Goal: Task Accomplishment & Management: Use online tool/utility

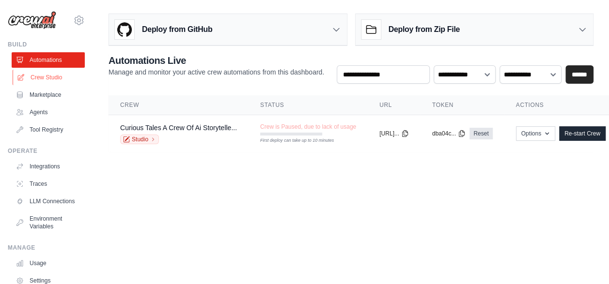
click at [39, 78] on link "Crew Studio" at bounding box center [49, 77] width 73 height 15
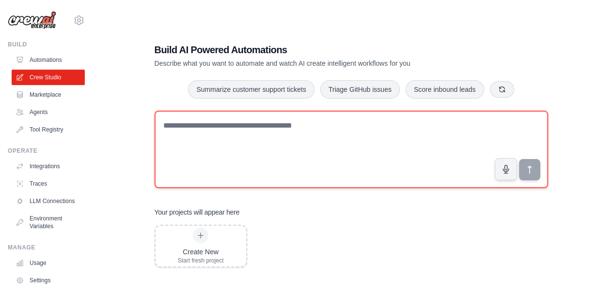
click at [179, 122] on textarea at bounding box center [350, 149] width 393 height 77
paste textarea "**********"
type textarea "**********"
click at [273, 126] on textarea at bounding box center [350, 149] width 393 height 77
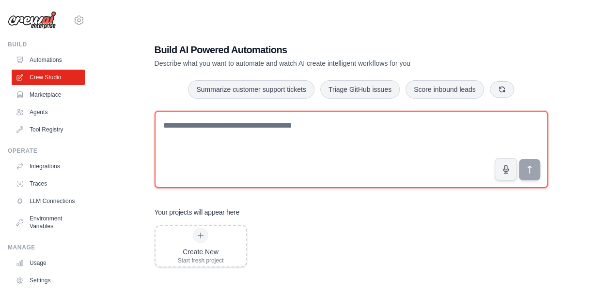
paste textarea "**********"
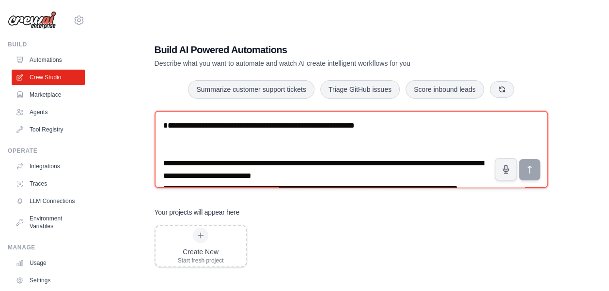
scroll to position [169, 0]
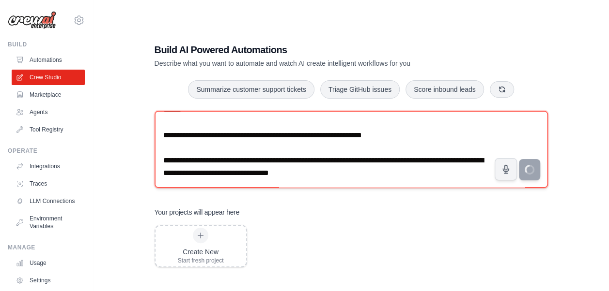
type textarea "**********"
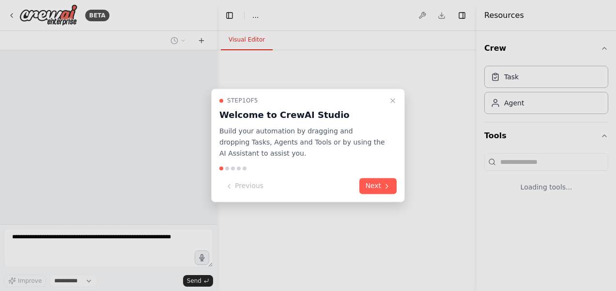
select select "****"
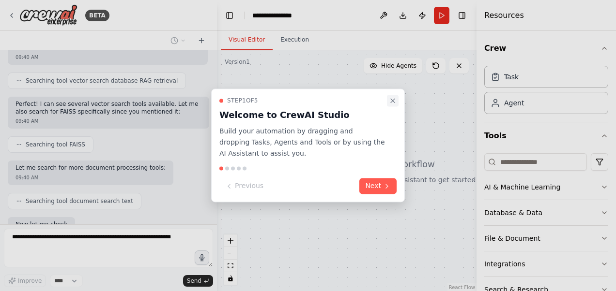
scroll to position [348, 0]
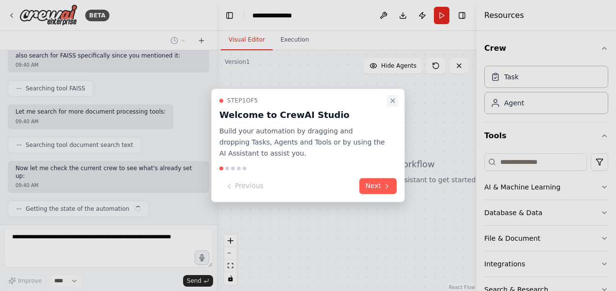
click at [393, 102] on icon "Close walkthrough" at bounding box center [393, 101] width 8 height 8
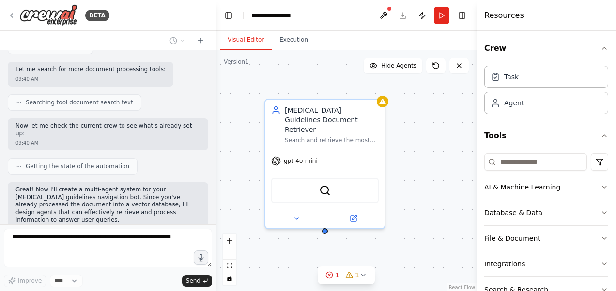
scroll to position [391, 0]
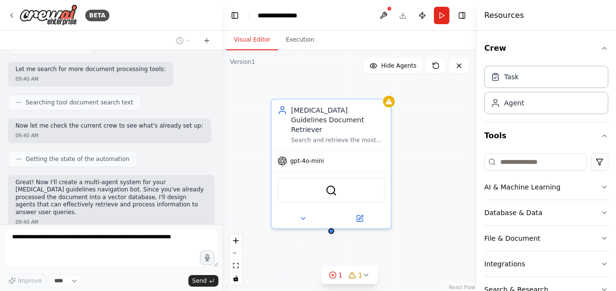
drag, startPoint x: 213, startPoint y: 174, endPoint x: 222, endPoint y: 105, distance: 70.3
click at [222, 105] on div "BETA GUIDELINES FOR HIV PREVENTION, TREATMENT AND CARE IN RWANDA 2022 I have a …" at bounding box center [308, 145] width 616 height 291
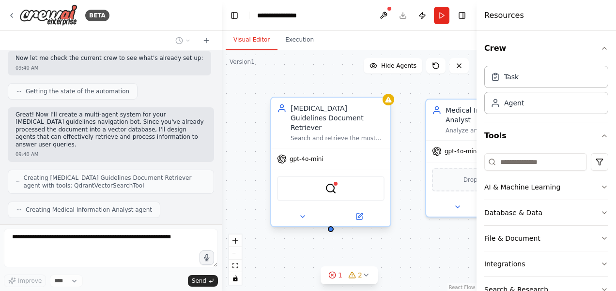
click at [296, 154] on div "gpt-4o-mini" at bounding box center [300, 159] width 46 height 10
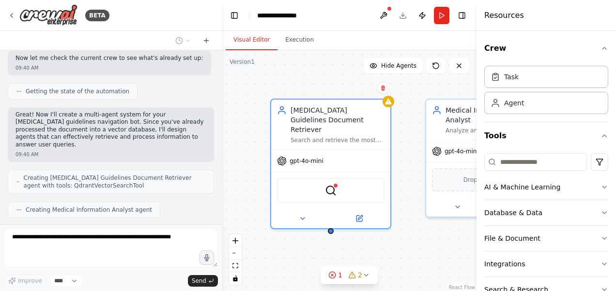
scroll to position [482, 0]
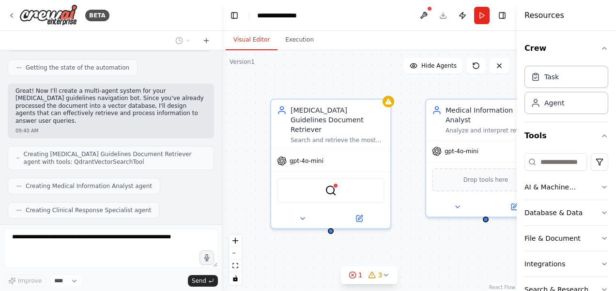
drag, startPoint x: 478, startPoint y: 126, endPoint x: 617, endPoint y: 148, distance: 141.2
click at [615, 148] on html "BETA GUIDELINES FOR HIV PREVENTION, TREATMENT AND CARE IN RWANDA 2022 I have a …" at bounding box center [308, 145] width 616 height 291
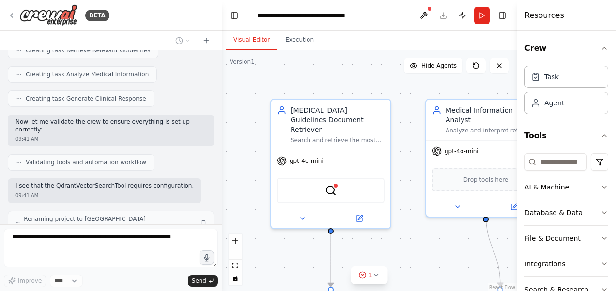
scroll to position [706, 0]
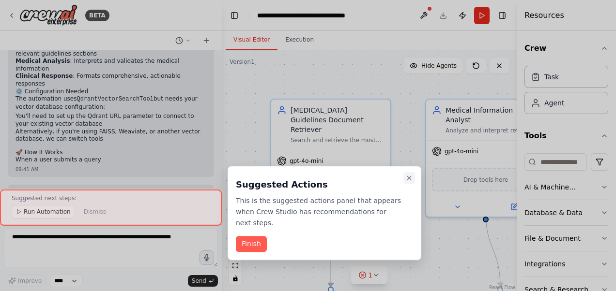
click at [408, 176] on icon "Close walkthrough" at bounding box center [409, 178] width 4 height 4
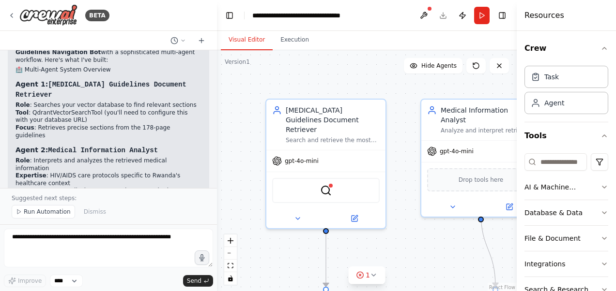
scroll to position [934, 0]
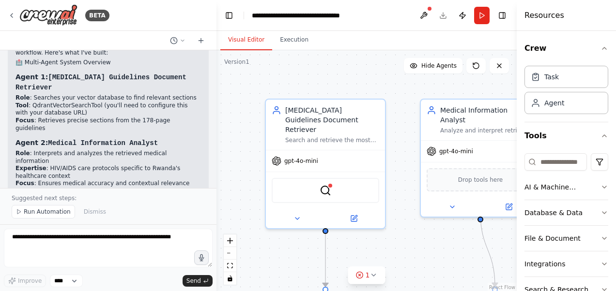
drag, startPoint x: 218, startPoint y: 152, endPoint x: 216, endPoint y: 163, distance: 10.7
click at [216, 163] on div "BETA GUIDELINES FOR HIV PREVENTION, TREATMENT AND CARE IN RWANDA 2022 I have a …" at bounding box center [308, 145] width 616 height 291
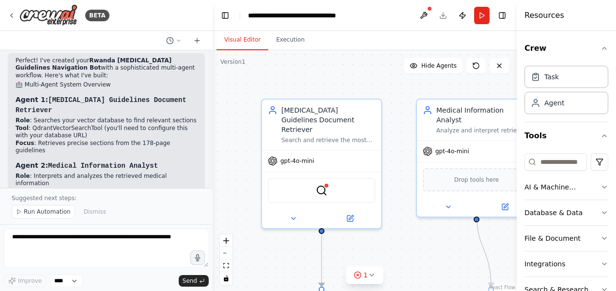
scroll to position [941, 0]
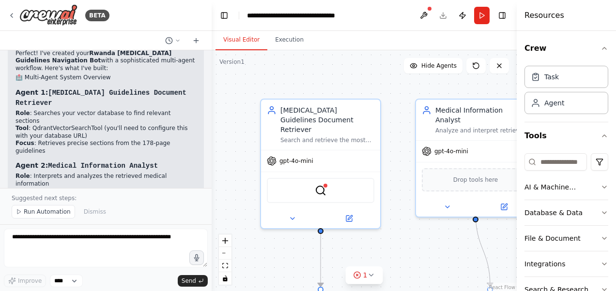
drag, startPoint x: 213, startPoint y: 155, endPoint x: 212, endPoint y: 164, distance: 8.8
click at [212, 164] on div "BETA GUIDELINES FOR HIV PREVENTION, TREATMENT AND CARE IN RWANDA 2022 I have a …" at bounding box center [308, 145] width 616 height 291
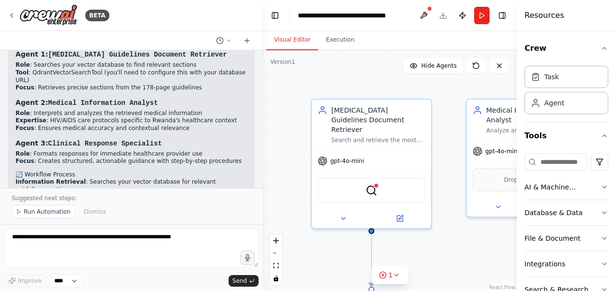
scroll to position [873, 0]
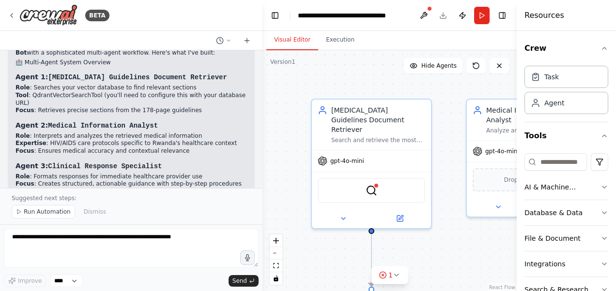
drag, startPoint x: 208, startPoint y: 127, endPoint x: 271, endPoint y: 130, distance: 63.0
click at [271, 130] on div "BETA GUIDELINES FOR HIV PREVENTION, TREATMENT AND CARE IN RWANDA 2022 I have a …" at bounding box center [308, 145] width 616 height 291
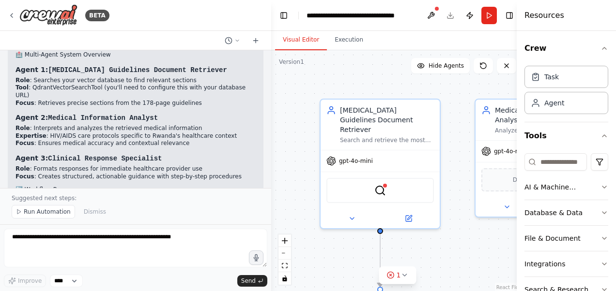
scroll to position [881, 0]
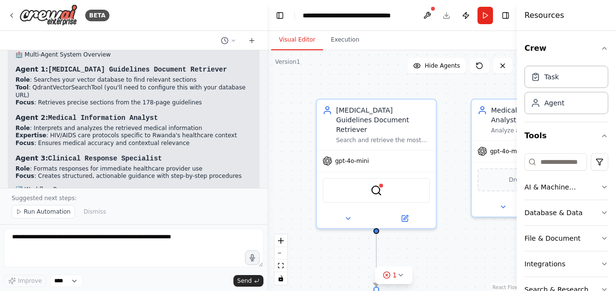
drag, startPoint x: 267, startPoint y: 151, endPoint x: 267, endPoint y: 138, distance: 12.6
click at [267, 138] on div "BETA GUIDELINES FOR HIV PREVENTION, TREATMENT AND CARE IN RWANDA 2022 I have a …" at bounding box center [308, 145] width 616 height 291
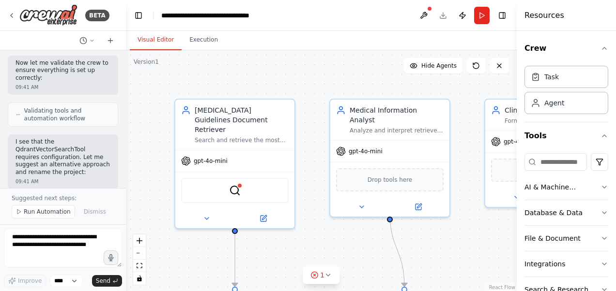
scroll to position [1822, 0]
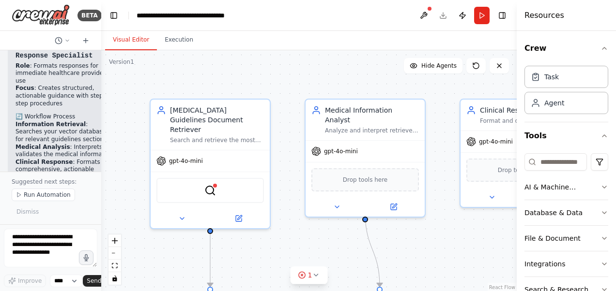
drag, startPoint x: 265, startPoint y: 112, endPoint x: 76, endPoint y: 122, distance: 188.6
click at [76, 122] on div "BETA GUIDELINES FOR HIV PREVENTION, TREATMENT AND CARE IN RWANDA 2022 I have a …" at bounding box center [50, 145] width 101 height 291
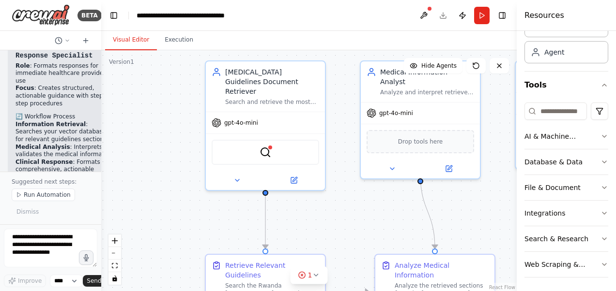
drag, startPoint x: 456, startPoint y: 236, endPoint x: 511, endPoint y: 198, distance: 67.1
click at [511, 198] on div ".deletable-edge-delete-btn { width: 20px; height: 20px; border: 0px solid #ffff…" at bounding box center [308, 171] width 415 height 242
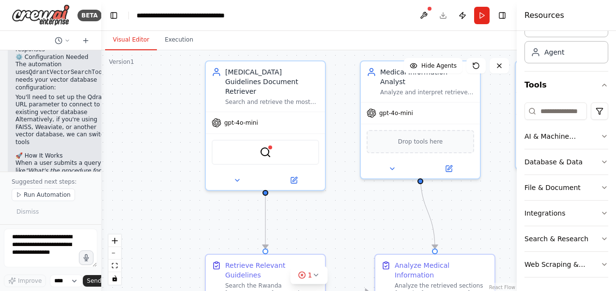
scroll to position [2297, 0]
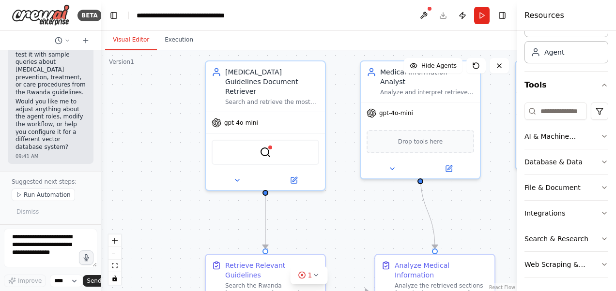
click at [76, 181] on p "Suggested next steps:" at bounding box center [51, 182] width 78 height 8
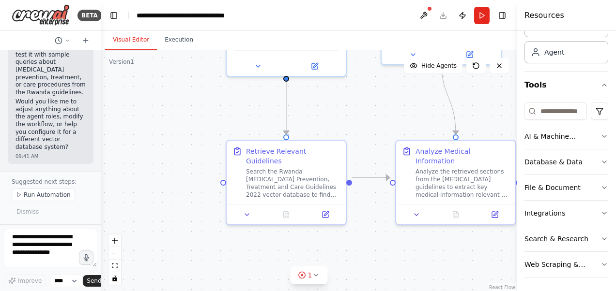
drag, startPoint x: 357, startPoint y: 208, endPoint x: 378, endPoint y: 95, distance: 115.2
click at [378, 95] on div ".deletable-edge-delete-btn { width: 20px; height: 20px; border: 0px solid #ffff…" at bounding box center [308, 171] width 415 height 242
click at [248, 210] on div at bounding box center [286, 214] width 119 height 20
click at [433, 167] on div "Analyze the retrieved sections from the HIV guidelines to extract key medical i…" at bounding box center [462, 182] width 94 height 31
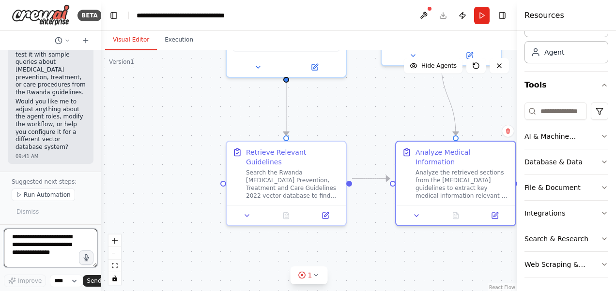
click at [42, 237] on textarea at bounding box center [50, 248] width 93 height 39
paste textarea "**********"
type textarea "**********"
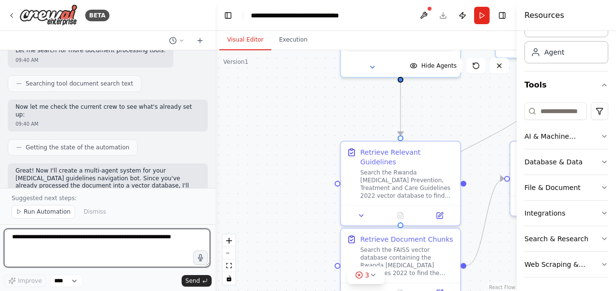
scroll to position [402, 0]
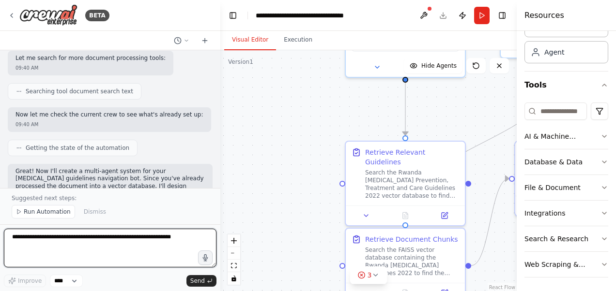
drag, startPoint x: 101, startPoint y: 68, endPoint x: 220, endPoint y: 53, distance: 120.5
click at [220, 53] on div "BETA GUIDELINES FOR HIV PREVENTION, TREATMENT AND CARE IN RWANDA 2022 I have a …" at bounding box center [308, 145] width 616 height 291
click at [216, 83] on div at bounding box center [218, 145] width 4 height 291
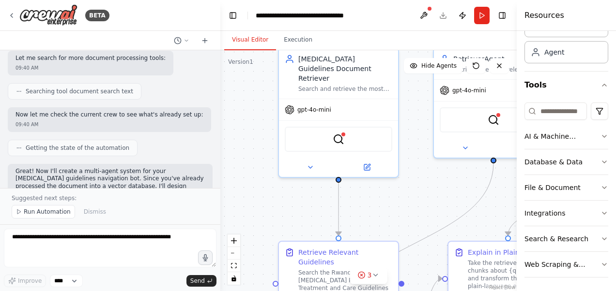
drag, startPoint x: 305, startPoint y: 128, endPoint x: 238, endPoint y: 229, distance: 120.4
click at [238, 229] on div ".deletable-edge-delete-btn { width: 20px; height: 20px; border: 0px solid #ffff…" at bounding box center [368, 171] width 296 height 242
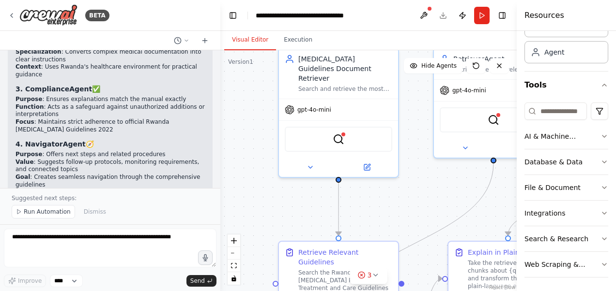
scroll to position [2249, 0]
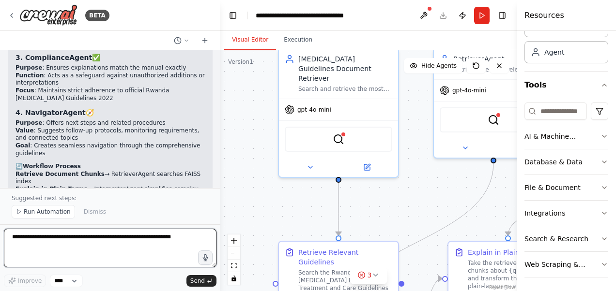
click at [16, 236] on textarea at bounding box center [110, 248] width 213 height 39
paste textarea "**********"
type textarea "**********"
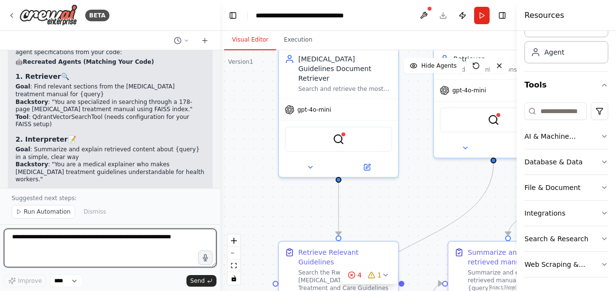
scroll to position [3737, 0]
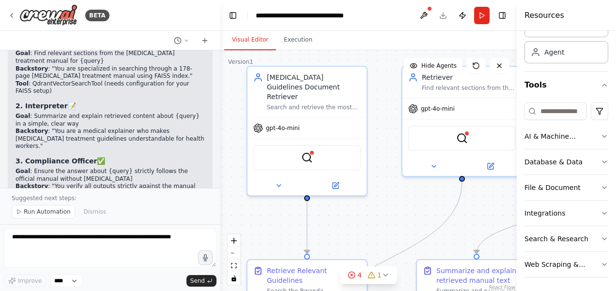
drag, startPoint x: 423, startPoint y: 185, endPoint x: 391, endPoint y: 203, distance: 36.5
click at [391, 203] on div ".deletable-edge-delete-btn { width: 20px; height: 20px; border: 0px solid #ffff…" at bounding box center [368, 171] width 296 height 242
click at [481, 13] on button "Run" at bounding box center [481, 15] width 15 height 17
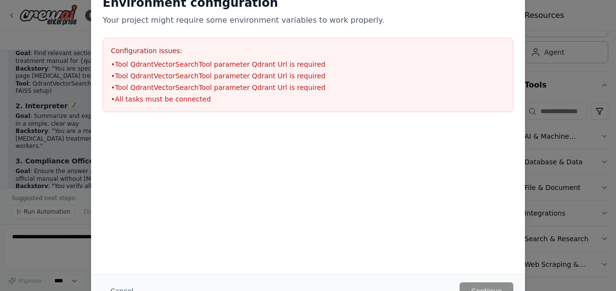
click at [609, 25] on div "Environment configuration Your project might require some environment variables…" at bounding box center [308, 145] width 616 height 291
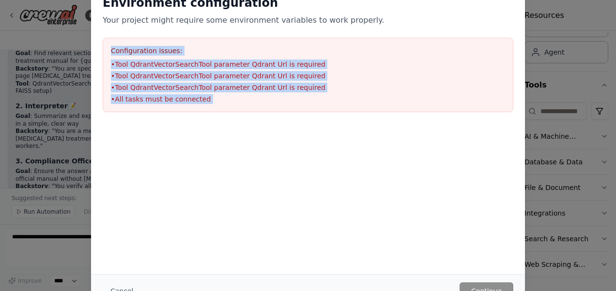
drag, startPoint x: 108, startPoint y: 196, endPoint x: 5, endPoint y: 35, distance: 191.2
click at [5, 35] on div "Environment configuration Your project might require some environment variables…" at bounding box center [308, 145] width 616 height 291
click at [190, 188] on div at bounding box center [308, 172] width 434 height 97
drag, startPoint x: 190, startPoint y: 188, endPoint x: 19, endPoint y: 48, distance: 220.2
click at [19, 48] on div "Environment configuration Your project might require some environment variables…" at bounding box center [308, 145] width 616 height 291
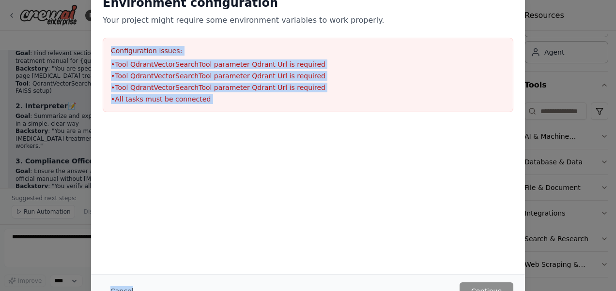
drag, startPoint x: 19, startPoint y: 48, endPoint x: 9, endPoint y: 42, distance: 12.0
click at [9, 42] on div "Environment configuration Your project might require some environment variables…" at bounding box center [308, 145] width 616 height 291
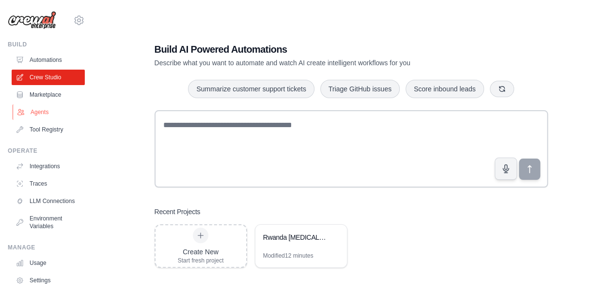
click at [42, 106] on link "Agents" at bounding box center [49, 112] width 73 height 15
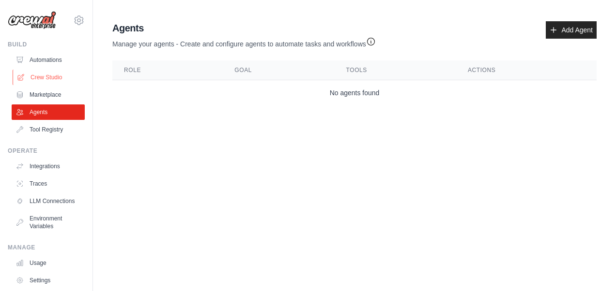
click at [51, 76] on link "Crew Studio" at bounding box center [49, 77] width 73 height 15
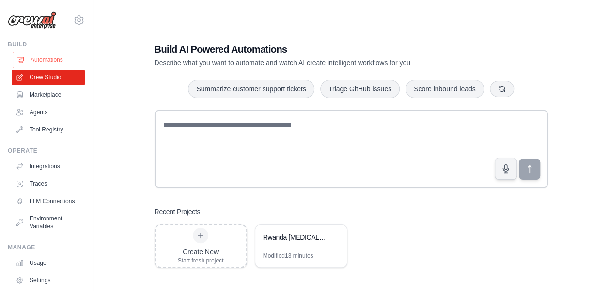
click at [49, 58] on link "Automations" at bounding box center [49, 59] width 73 height 15
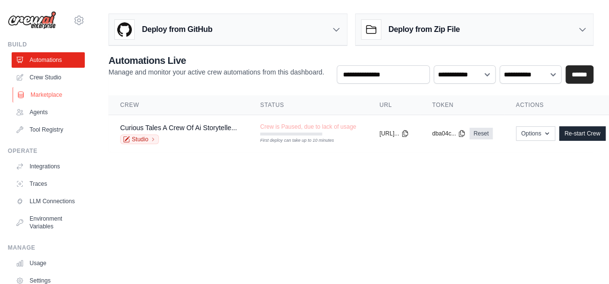
click at [44, 91] on link "Marketplace" at bounding box center [49, 94] width 73 height 15
click at [47, 76] on link "Crew Studio" at bounding box center [49, 77] width 73 height 15
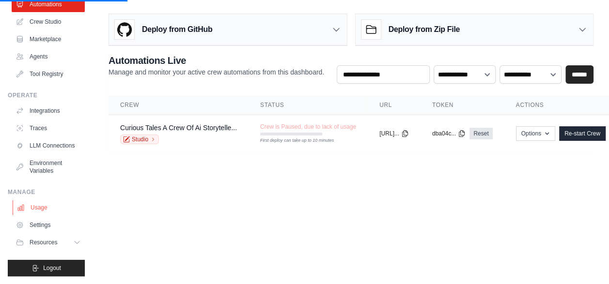
click at [43, 209] on link "Usage" at bounding box center [49, 207] width 73 height 15
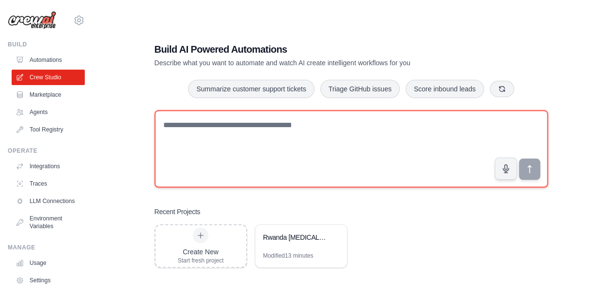
click at [171, 129] on textarea at bounding box center [350, 148] width 393 height 77
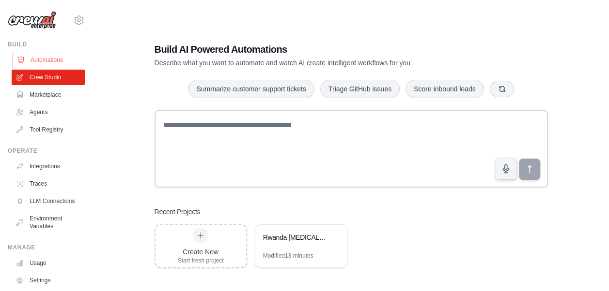
click at [40, 52] on link "Automations" at bounding box center [49, 59] width 73 height 15
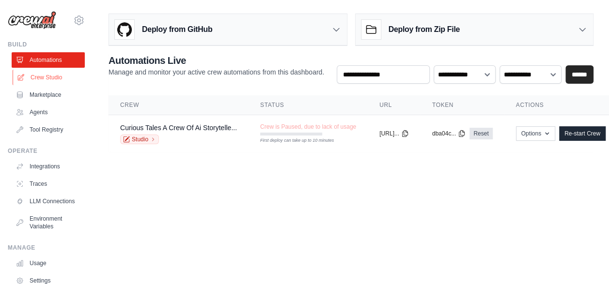
click at [52, 77] on link "Crew Studio" at bounding box center [49, 77] width 73 height 15
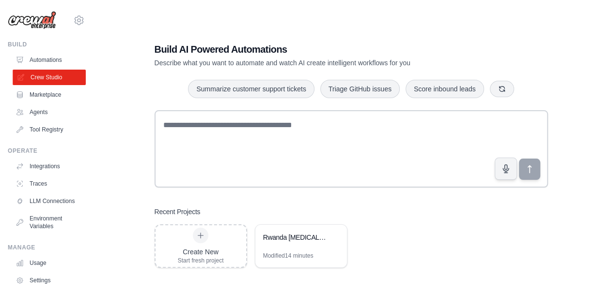
click at [49, 79] on link "Crew Studio" at bounding box center [49, 77] width 73 height 15
click at [274, 244] on div "Rwanda [MEDICAL_DATA] Guidelines Navigation Bot" at bounding box center [296, 239] width 66 height 12
click at [225, 258] on div "Create New Start fresh project" at bounding box center [200, 247] width 91 height 42
click at [305, 250] on div "Rwanda [MEDICAL_DATA] Guidelines Navigation Bot" at bounding box center [301, 238] width 92 height 27
click at [286, 238] on div "Rwanda [MEDICAL_DATA] Guidelines Navigation Bot" at bounding box center [296, 238] width 66 height 10
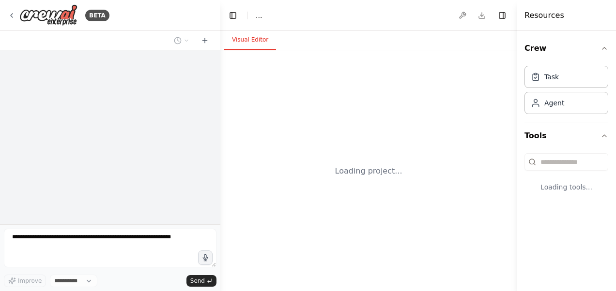
select select "****"
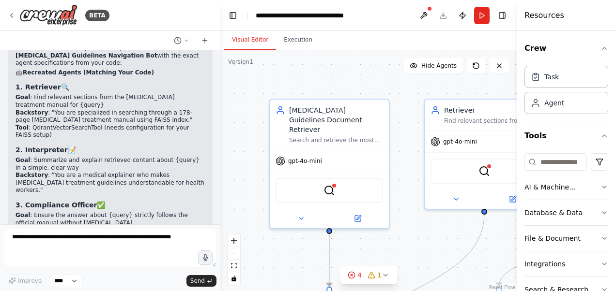
scroll to position [3701, 0]
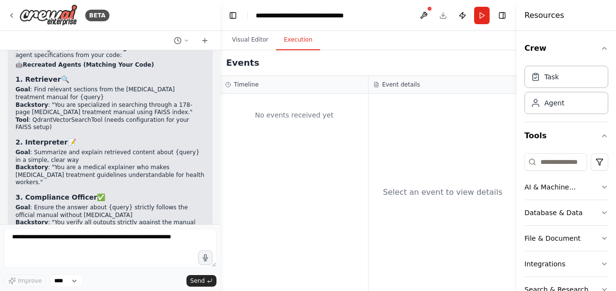
click at [294, 37] on button "Execution" at bounding box center [298, 40] width 44 height 20
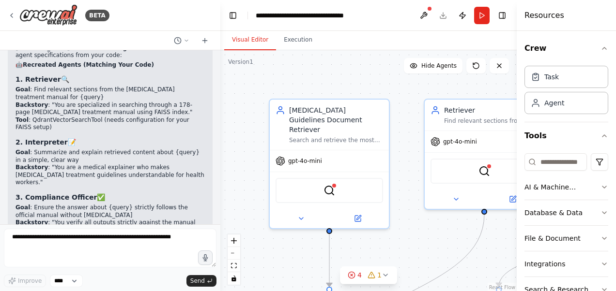
click at [252, 38] on button "Visual Editor" at bounding box center [250, 40] width 52 height 20
click at [71, 284] on select "****" at bounding box center [66, 281] width 33 height 13
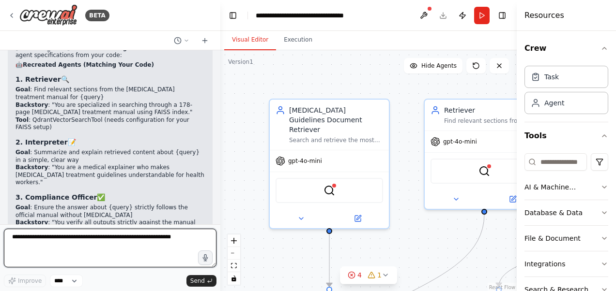
click at [114, 237] on textarea at bounding box center [110, 248] width 213 height 39
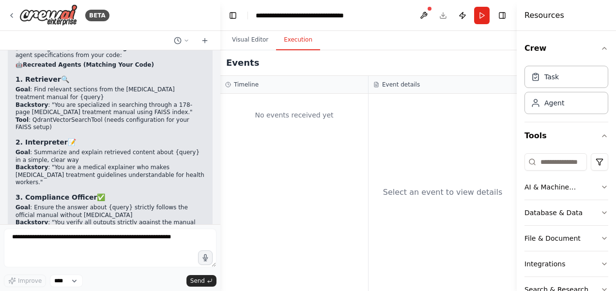
click at [287, 43] on button "Execution" at bounding box center [298, 40] width 44 height 20
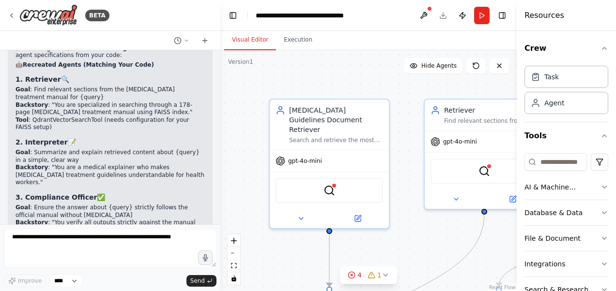
click at [239, 38] on button "Visual Editor" at bounding box center [250, 40] width 52 height 20
click at [427, 15] on button at bounding box center [423, 15] width 15 height 17
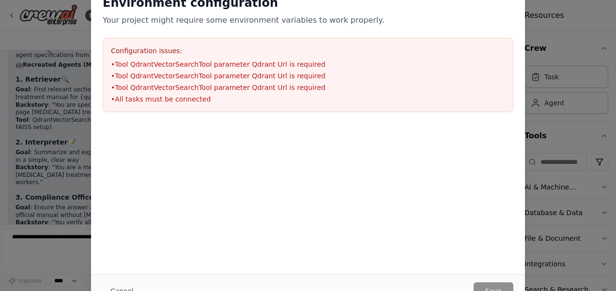
click at [16, 29] on div "Environment configuration Your project might require some environment variables…" at bounding box center [308, 145] width 616 height 291
drag, startPoint x: 612, startPoint y: 191, endPoint x: 612, endPoint y: 270, distance: 78.4
click at [612, 270] on div "Environment configuration Your project might require some environment variables…" at bounding box center [308, 145] width 616 height 291
drag, startPoint x: 614, startPoint y: 194, endPoint x: 611, endPoint y: 248, distance: 54.3
click at [611, 248] on div "Environment configuration Your project might require some environment variables…" at bounding box center [308, 145] width 616 height 291
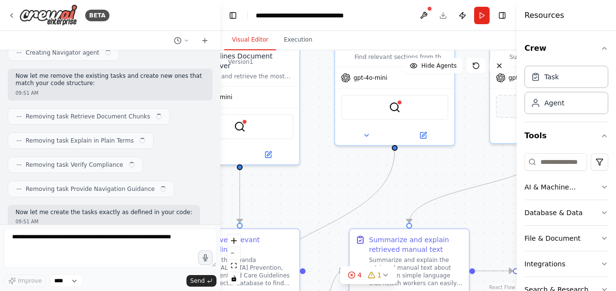
scroll to position [3343, 0]
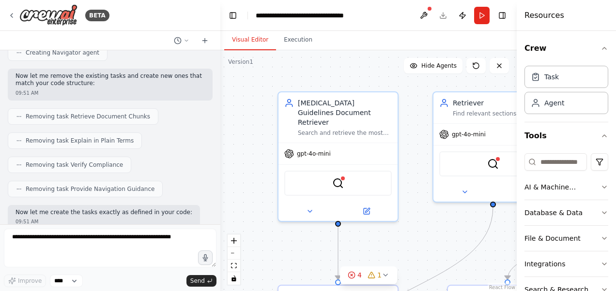
drag, startPoint x: 412, startPoint y: 152, endPoint x: 420, endPoint y: 144, distance: 11.3
click at [420, 144] on div ".deletable-edge-delete-btn { width: 20px; height: 20px; border: 0px solid #ffff…" at bounding box center [368, 171] width 296 height 242
click at [503, 15] on button "Toggle Right Sidebar" at bounding box center [502, 16] width 14 height 14
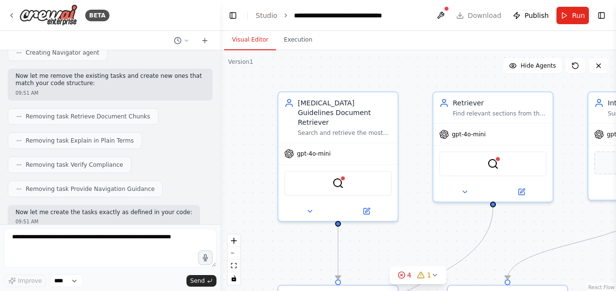
scroll to position [3701, 0]
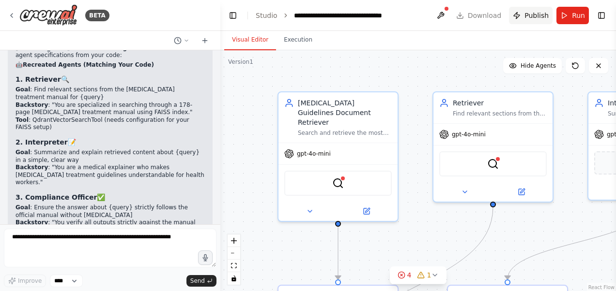
click at [536, 15] on span "Publish" at bounding box center [536, 16] width 24 height 10
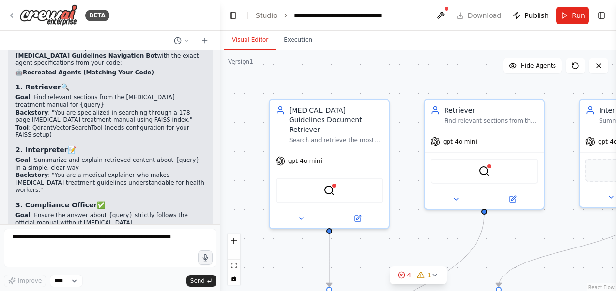
scroll to position [3701, 0]
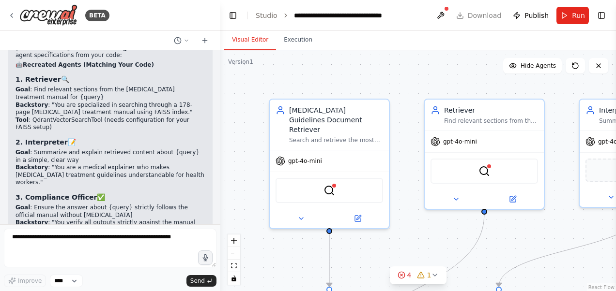
click at [476, 14] on header "**********" at bounding box center [418, 15] width 396 height 31
click at [263, 13] on link "Studio" at bounding box center [267, 16] width 22 height 8
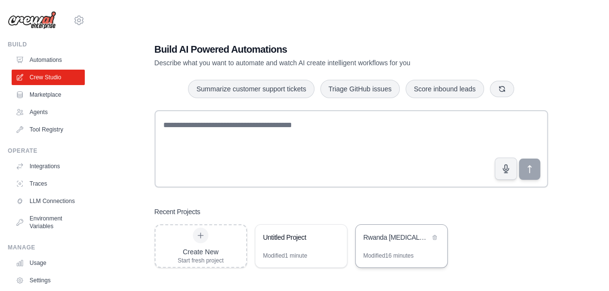
click at [384, 243] on div "Rwanda [MEDICAL_DATA] Guidelines Navigation Bot" at bounding box center [396, 239] width 66 height 12
click at [37, 74] on link "Crew Studio" at bounding box center [49, 77] width 73 height 15
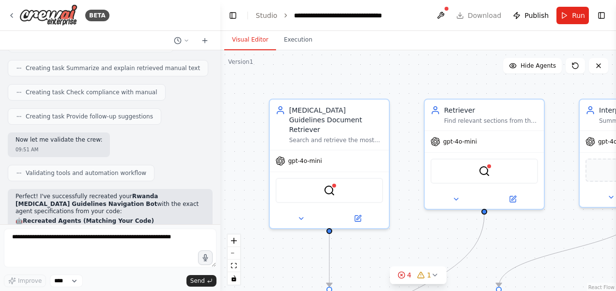
scroll to position [3701, 0]
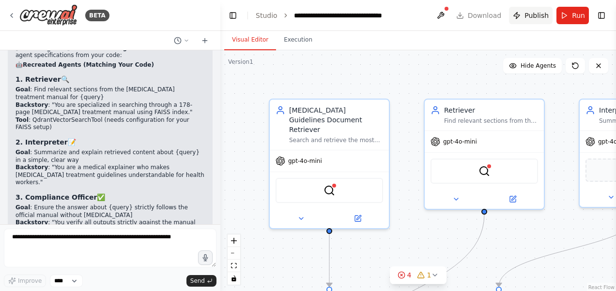
click at [529, 14] on span "Publish" at bounding box center [536, 16] width 24 height 10
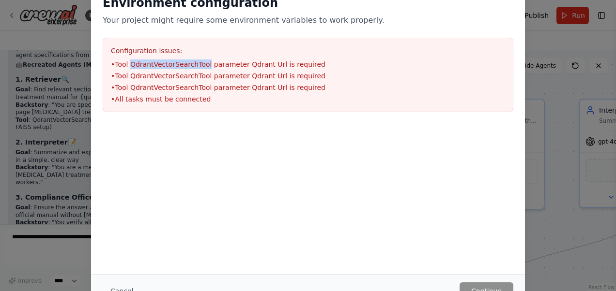
drag, startPoint x: 203, startPoint y: 64, endPoint x: 131, endPoint y: 65, distance: 72.1
click at [131, 65] on li "• Tool QdrantVectorSearchTool parameter Qdrant Url is required" at bounding box center [308, 65] width 394 height 10
copy li "QdrantVectorSearchTool"
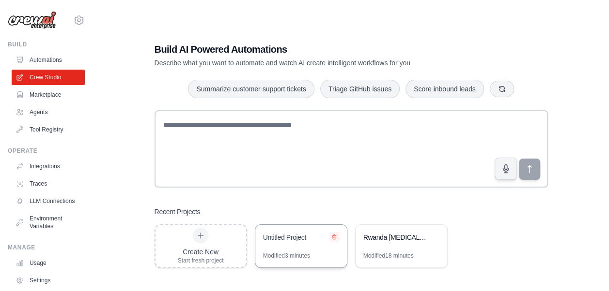
click at [333, 237] on icon at bounding box center [334, 237] width 6 height 6
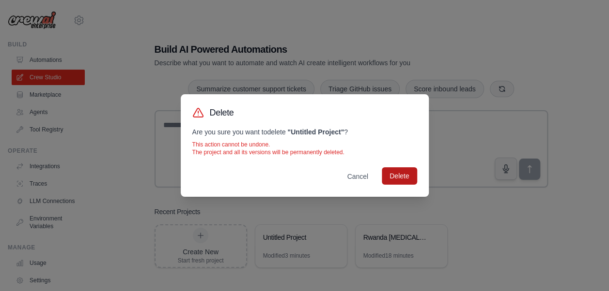
click at [391, 181] on button "Delete" at bounding box center [398, 176] width 35 height 17
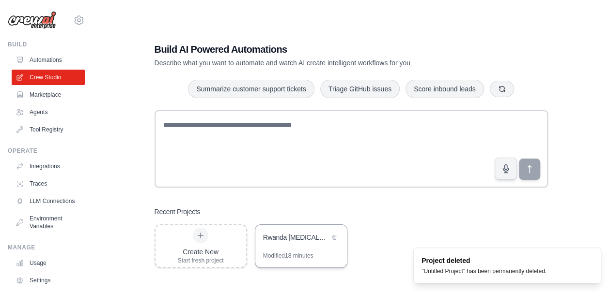
click at [296, 241] on div "Rwanda [MEDICAL_DATA] Guidelines Navigation Bot" at bounding box center [296, 238] width 66 height 10
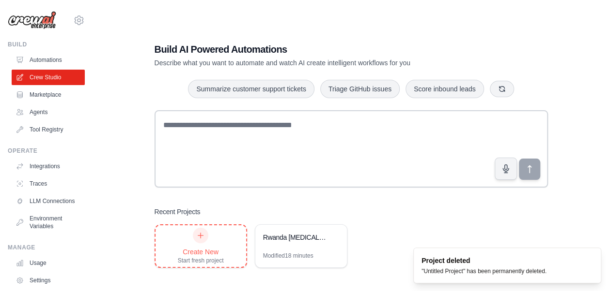
click at [207, 243] on div "Create New Start fresh project" at bounding box center [201, 246] width 46 height 37
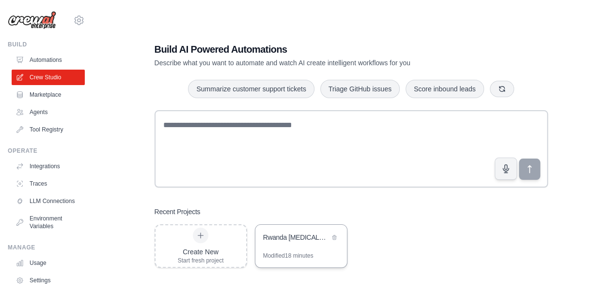
click at [269, 237] on div "Rwanda [MEDICAL_DATA] Guidelines Navigation Bot" at bounding box center [296, 238] width 66 height 10
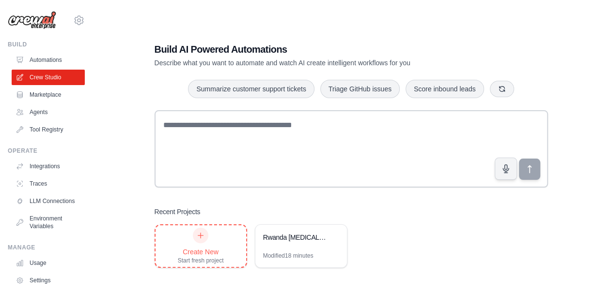
click at [195, 238] on div at bounding box center [200, 235] width 15 height 15
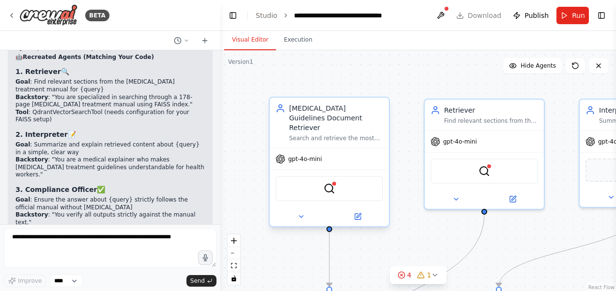
scroll to position [3701, 0]
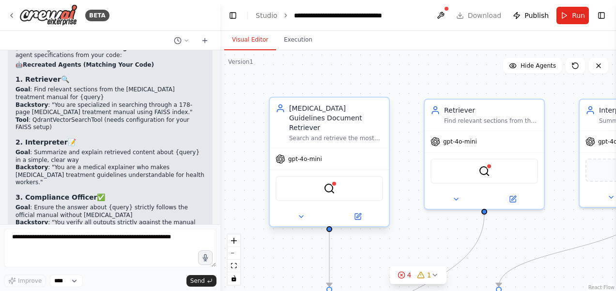
click at [342, 135] on div "Search and retrieve the most relevant sections from the Rwanda HIV Prevention, …" at bounding box center [336, 139] width 94 height 8
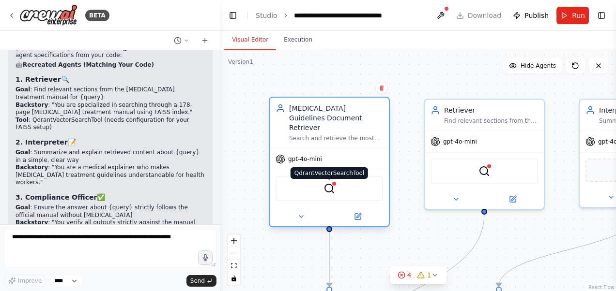
click at [330, 183] on img at bounding box center [329, 189] width 12 height 12
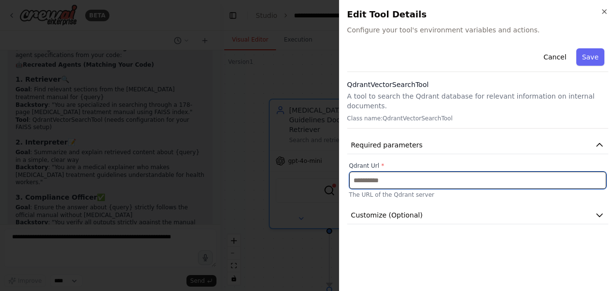
click at [367, 172] on input "text" at bounding box center [477, 180] width 257 height 17
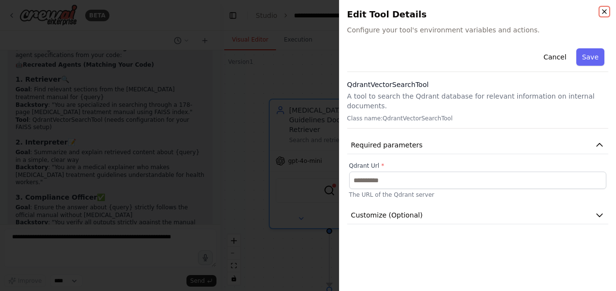
click at [604, 11] on icon "button" at bounding box center [604, 12] width 8 height 8
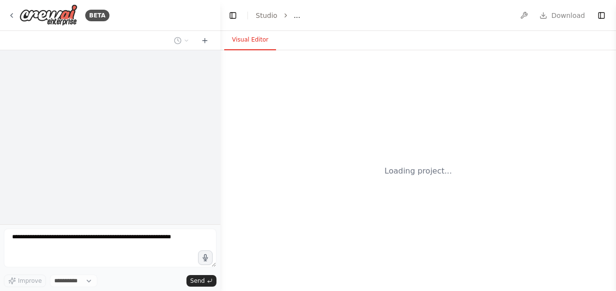
select select "****"
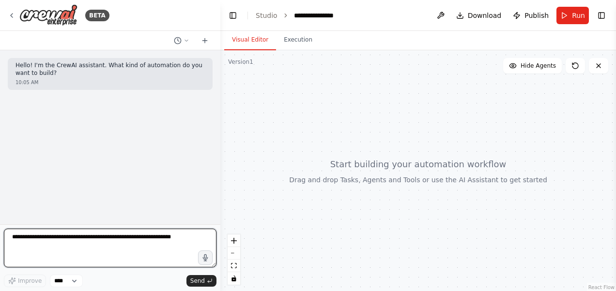
click at [76, 246] on textarea at bounding box center [110, 248] width 213 height 39
paste textarea "**********"
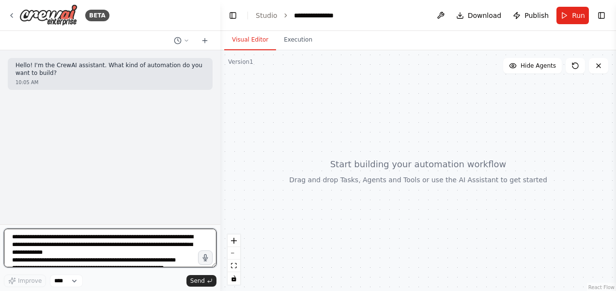
scroll to position [113, 0]
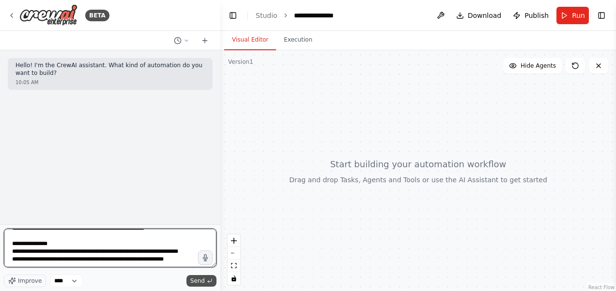
type textarea "**********"
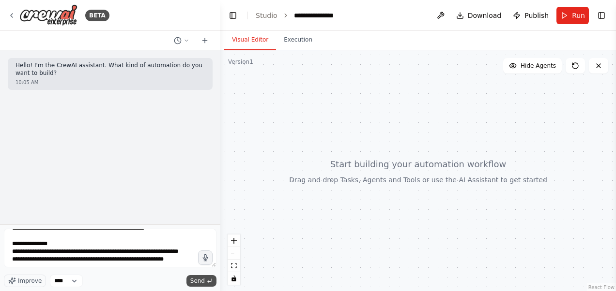
click at [198, 279] on span "Send" at bounding box center [197, 281] width 15 height 8
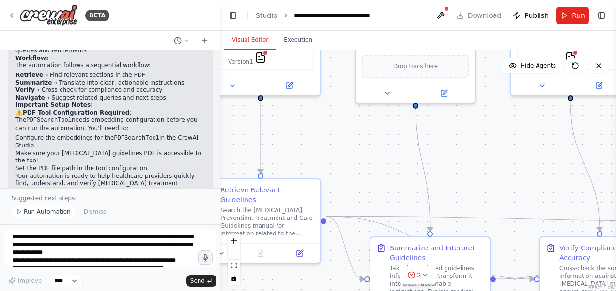
scroll to position [942, 0]
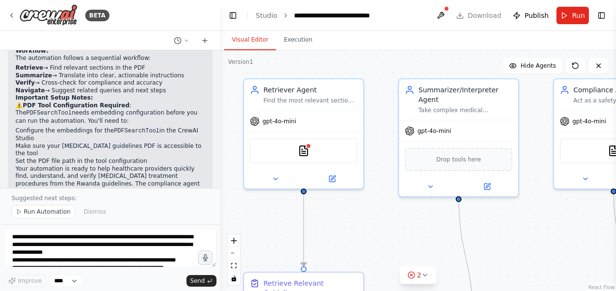
drag, startPoint x: 409, startPoint y: 154, endPoint x: 383, endPoint y: 134, distance: 32.7
click at [383, 134] on div ".deletable-edge-delete-btn { width: 20px; height: 20px; border: 0px solid #ffff…" at bounding box center [418, 171] width 396 height 242
click at [536, 17] on span "Publish" at bounding box center [536, 16] width 24 height 10
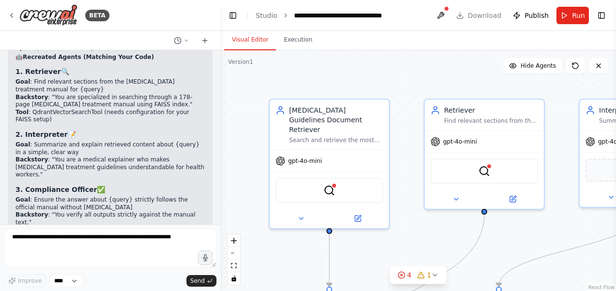
scroll to position [3701, 0]
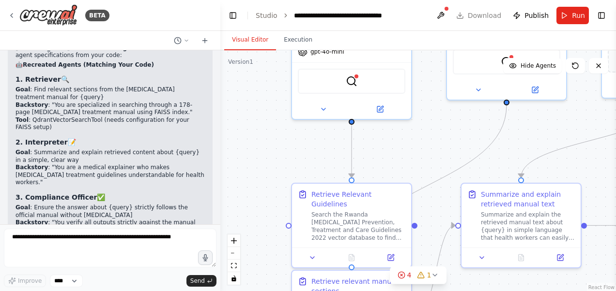
drag, startPoint x: 401, startPoint y: 182, endPoint x: 423, endPoint y: 73, distance: 111.7
click at [423, 73] on div ".deletable-edge-delete-btn { width: 20px; height: 20px; border: 0px solid #ffff…" at bounding box center [418, 171] width 396 height 242
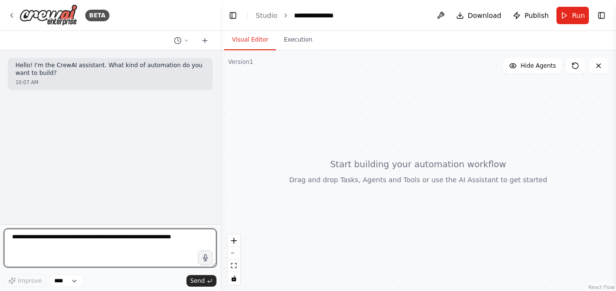
click at [92, 241] on textarea at bounding box center [110, 248] width 213 height 39
paste textarea "**********"
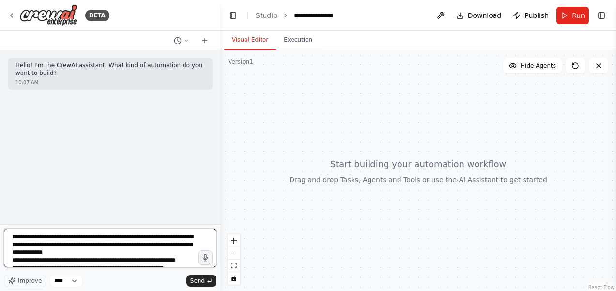
scroll to position [113, 0]
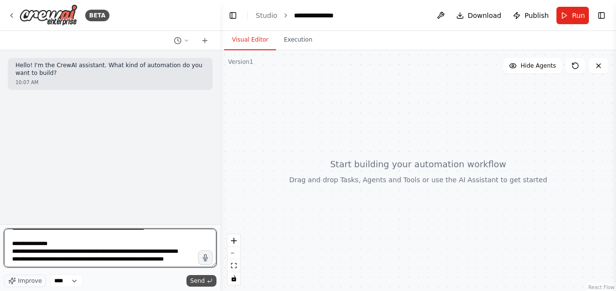
type textarea "**********"
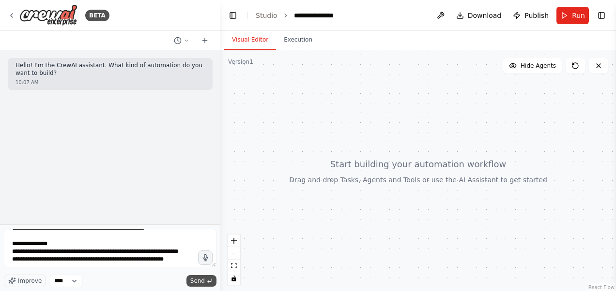
click at [192, 282] on span "Send" at bounding box center [197, 281] width 15 height 8
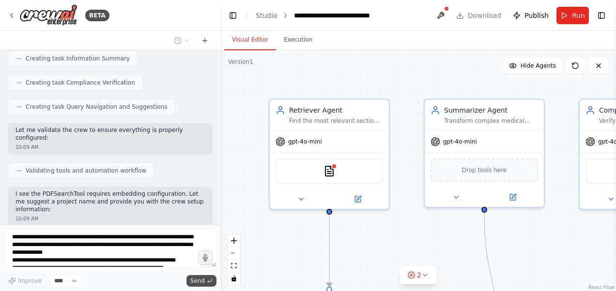
scroll to position [640, 0]
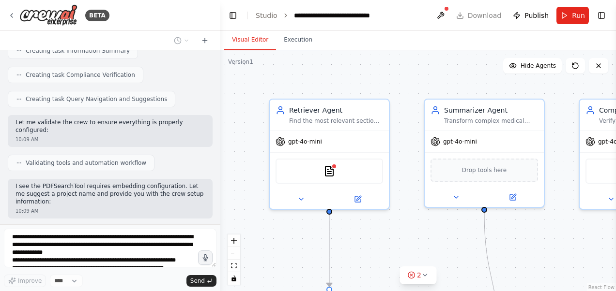
drag, startPoint x: 406, startPoint y: 234, endPoint x: 402, endPoint y: 131, distance: 103.2
drag, startPoint x: 402, startPoint y: 131, endPoint x: 299, endPoint y: 77, distance: 116.3
click at [299, 77] on div ".deletable-edge-delete-btn { width: 20px; height: 20px; border: 0px solid #ffff…" at bounding box center [418, 171] width 396 height 242
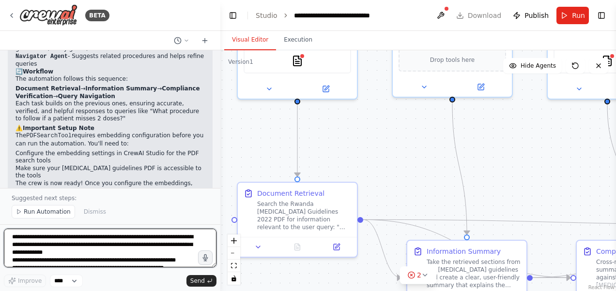
scroll to position [929, 0]
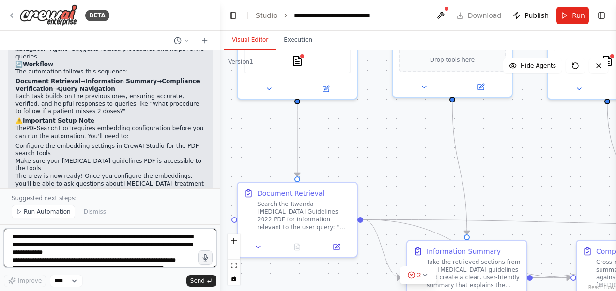
drag, startPoint x: 299, startPoint y: 77, endPoint x: 266, endPoint y: -33, distance: 115.2
click at [266, 0] on html "BETA Hello! I'm the CrewAI assistant. What kind of automation do you want to bu…" at bounding box center [308, 145] width 616 height 291
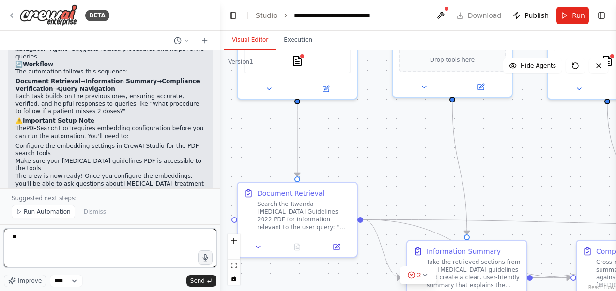
type textarea "***"
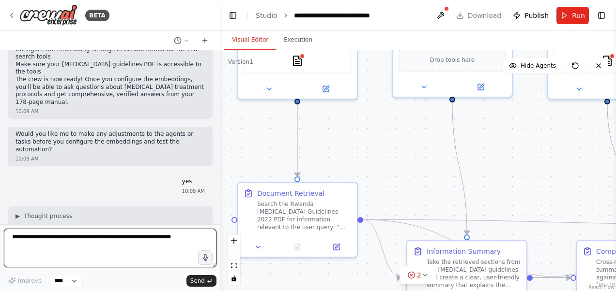
scroll to position [1043, 0]
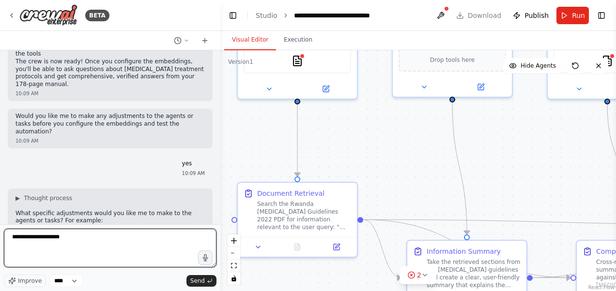
type textarea "**********"
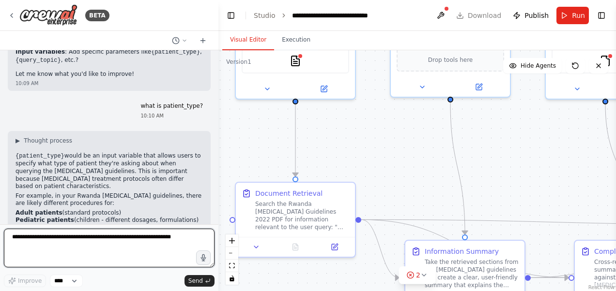
scroll to position [1255, 0]
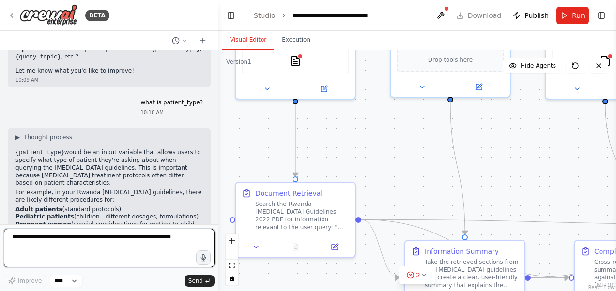
drag, startPoint x: 216, startPoint y: 201, endPoint x: 218, endPoint y: 194, distance: 7.7
click at [218, 194] on div "BETA Hello! I'm the CrewAI assistant. What kind of automation do you want to bu…" at bounding box center [308, 145] width 616 height 291
click at [80, 237] on textarea "**********" at bounding box center [109, 248] width 211 height 39
click at [42, 245] on textarea "**********" at bounding box center [109, 248] width 211 height 39
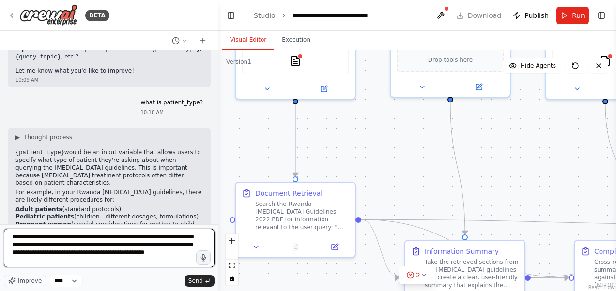
type textarea "**********"
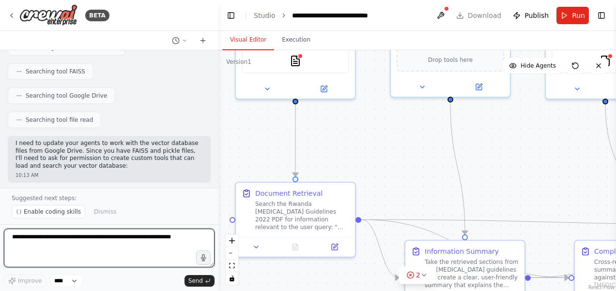
scroll to position [1738, 0]
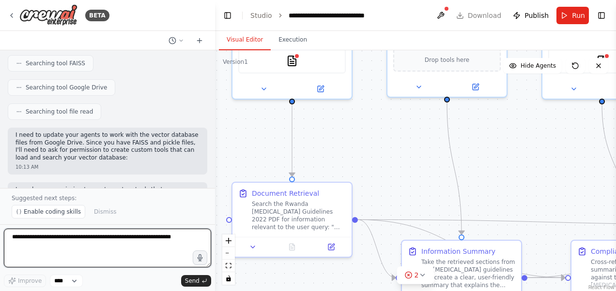
click at [215, 175] on div "BETA Hello! I'm the CrewAI assistant. What kind of automation do you want to bu…" at bounding box center [308, 145] width 616 height 291
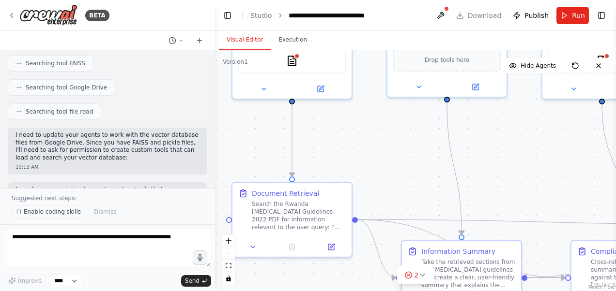
click at [66, 209] on span "Enable coding skills" at bounding box center [52, 212] width 57 height 8
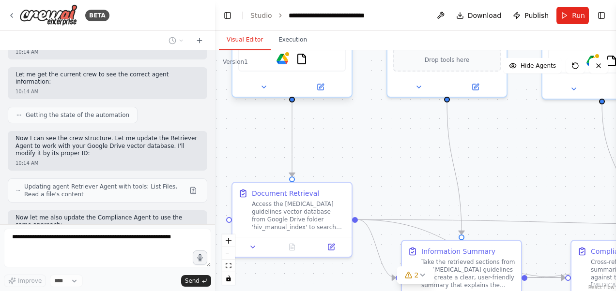
scroll to position [2425, 0]
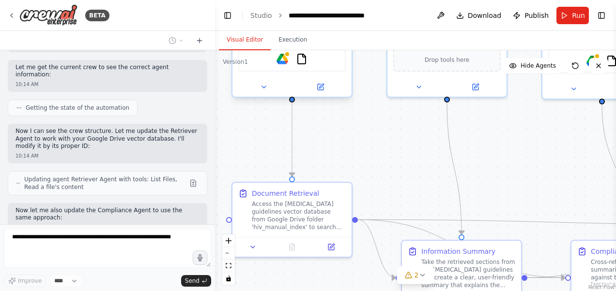
click at [292, 65] on div "Google Drive FileReadTool" at bounding box center [291, 58] width 107 height 25
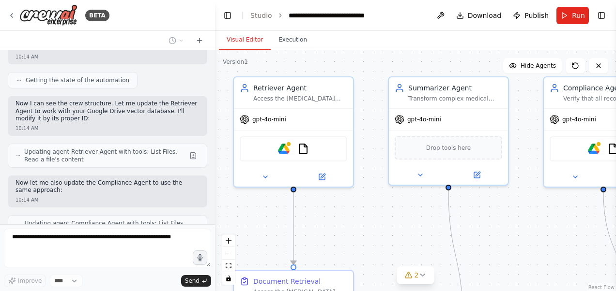
drag, startPoint x: 372, startPoint y: 115, endPoint x: 373, endPoint y: 203, distance: 88.1
click at [373, 203] on div ".deletable-edge-delete-btn { width: 20px; height: 20px; border: 0px solid #ffff…" at bounding box center [415, 171] width 401 height 242
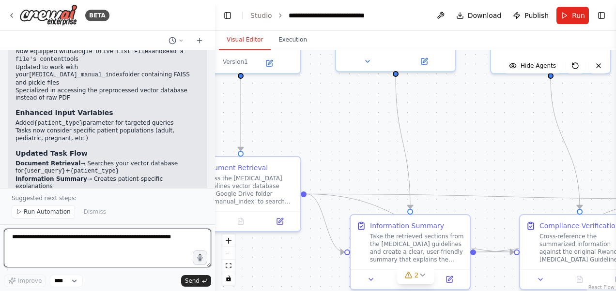
scroll to position [2901, 0]
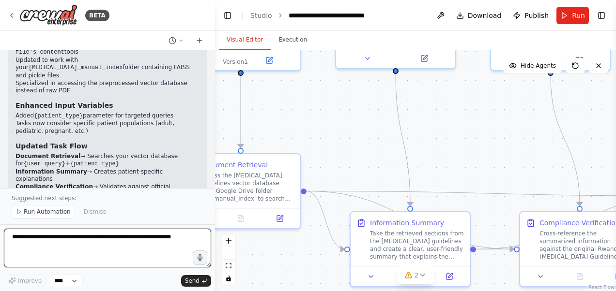
drag, startPoint x: 531, startPoint y: 237, endPoint x: 478, endPoint y: 120, distance: 128.1
click at [478, 120] on div ".deletable-edge-delete-btn { width: 20px; height: 20px; border: 0px solid #ffff…" at bounding box center [415, 171] width 401 height 242
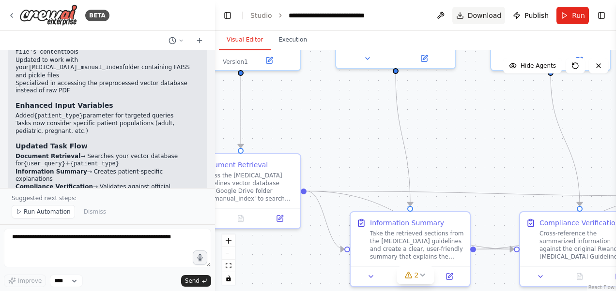
click at [471, 17] on button "Download" at bounding box center [478, 15] width 53 height 17
